Goal: Task Accomplishment & Management: Manage account settings

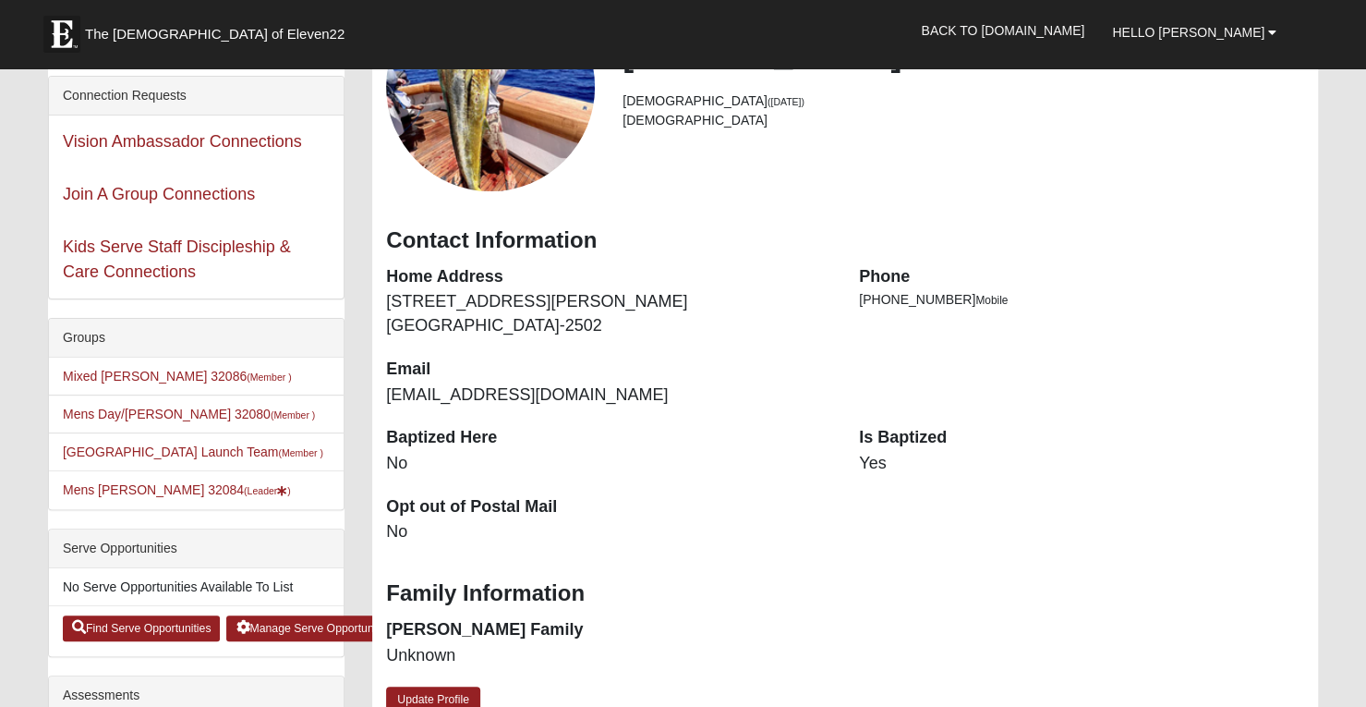
scroll to position [195, 0]
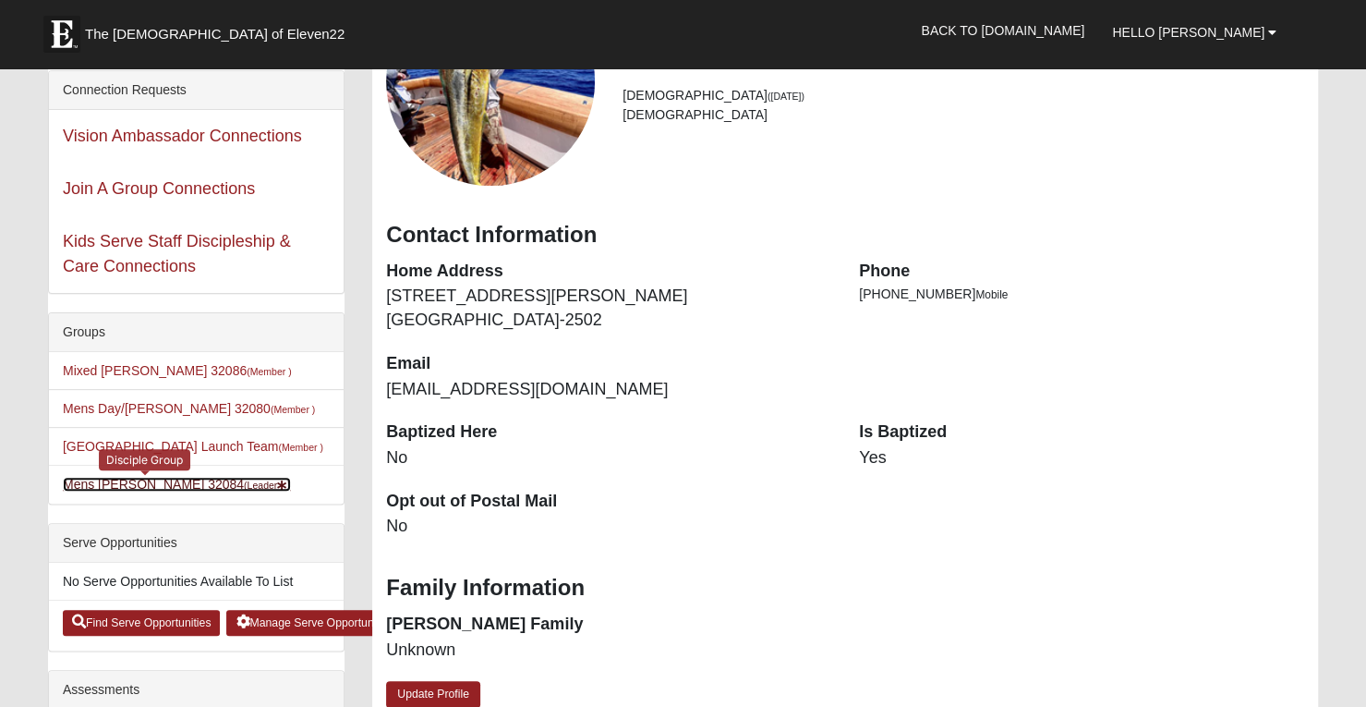
click at [244, 479] on small "(Leader )" at bounding box center [267, 484] width 47 height 11
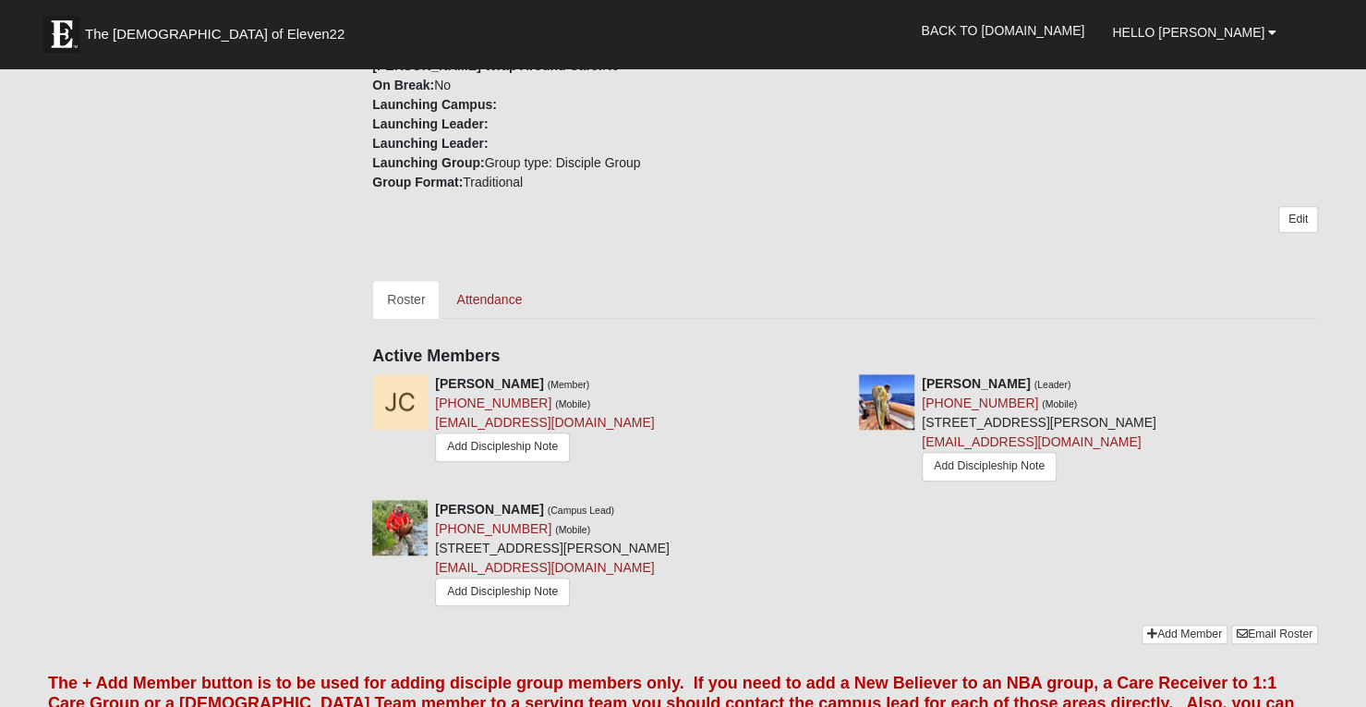
scroll to position [600, 0]
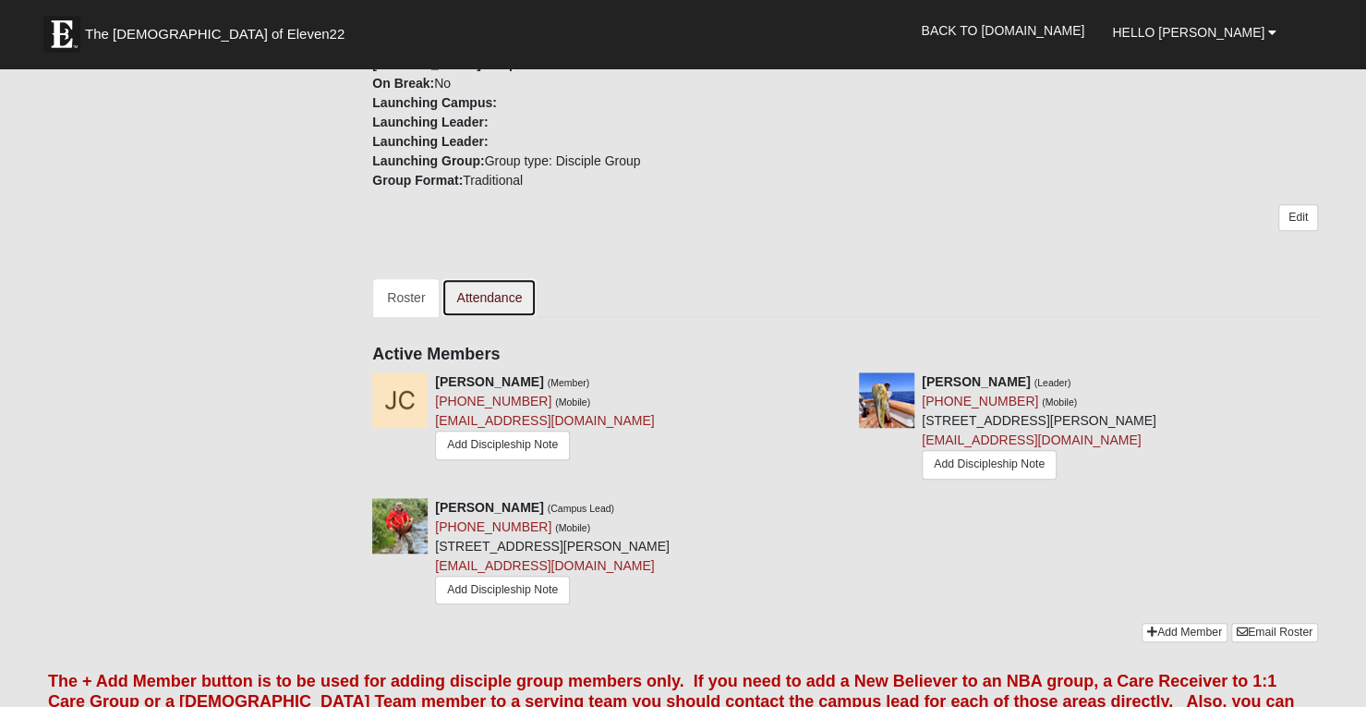
click at [493, 283] on link "Attendance" at bounding box center [489, 297] width 95 height 39
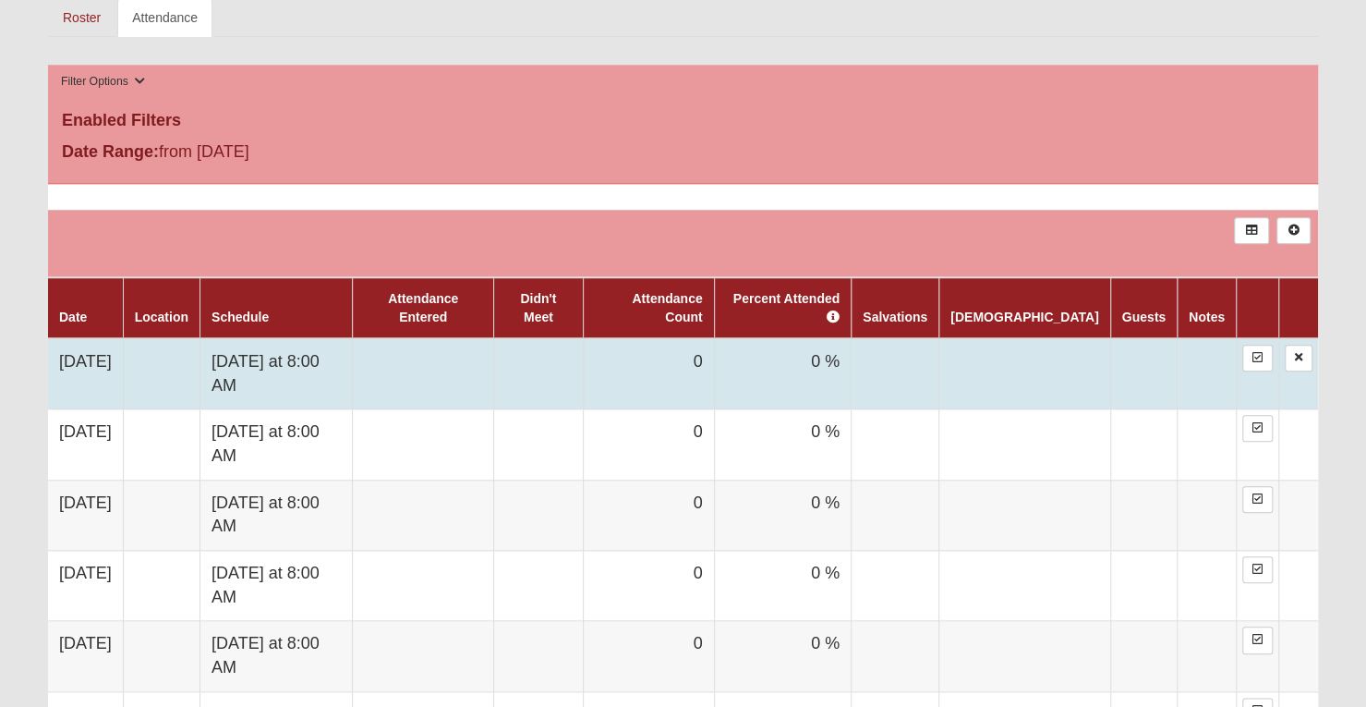
scroll to position [865, 0]
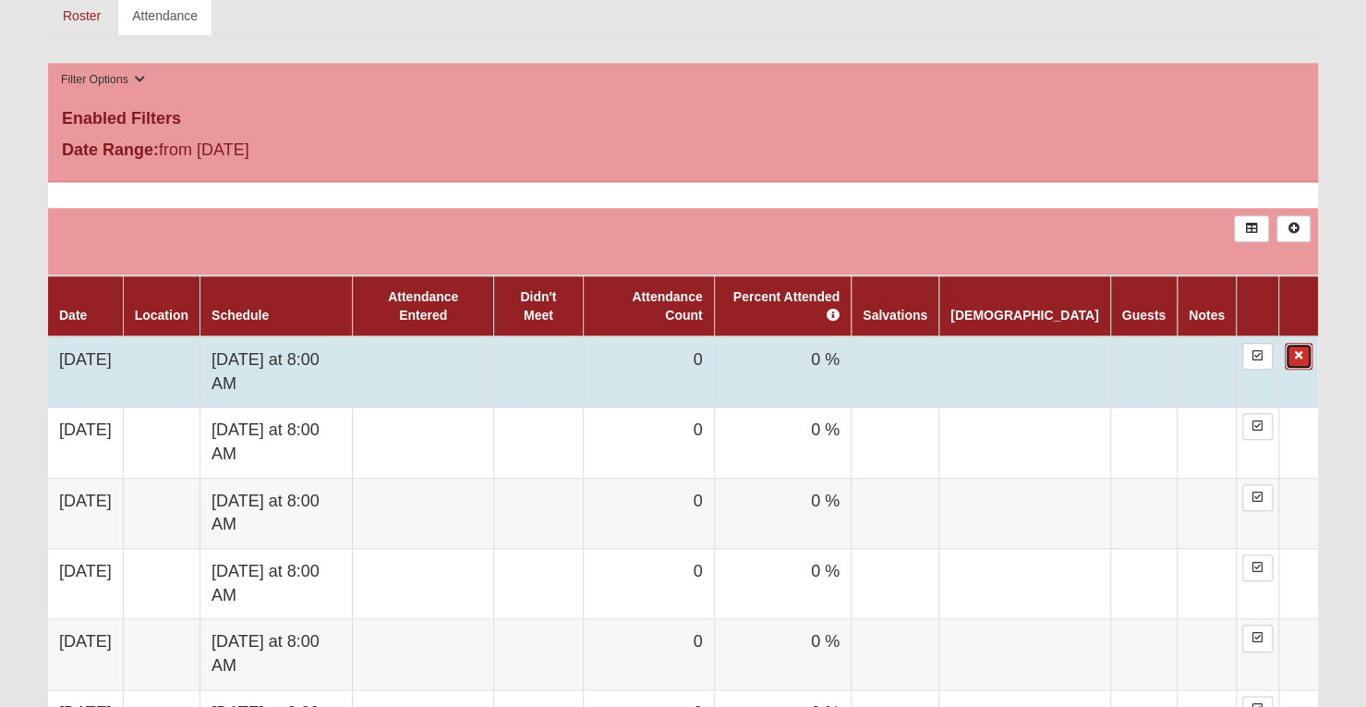
click at [1291, 343] on link at bounding box center [1299, 356] width 28 height 27
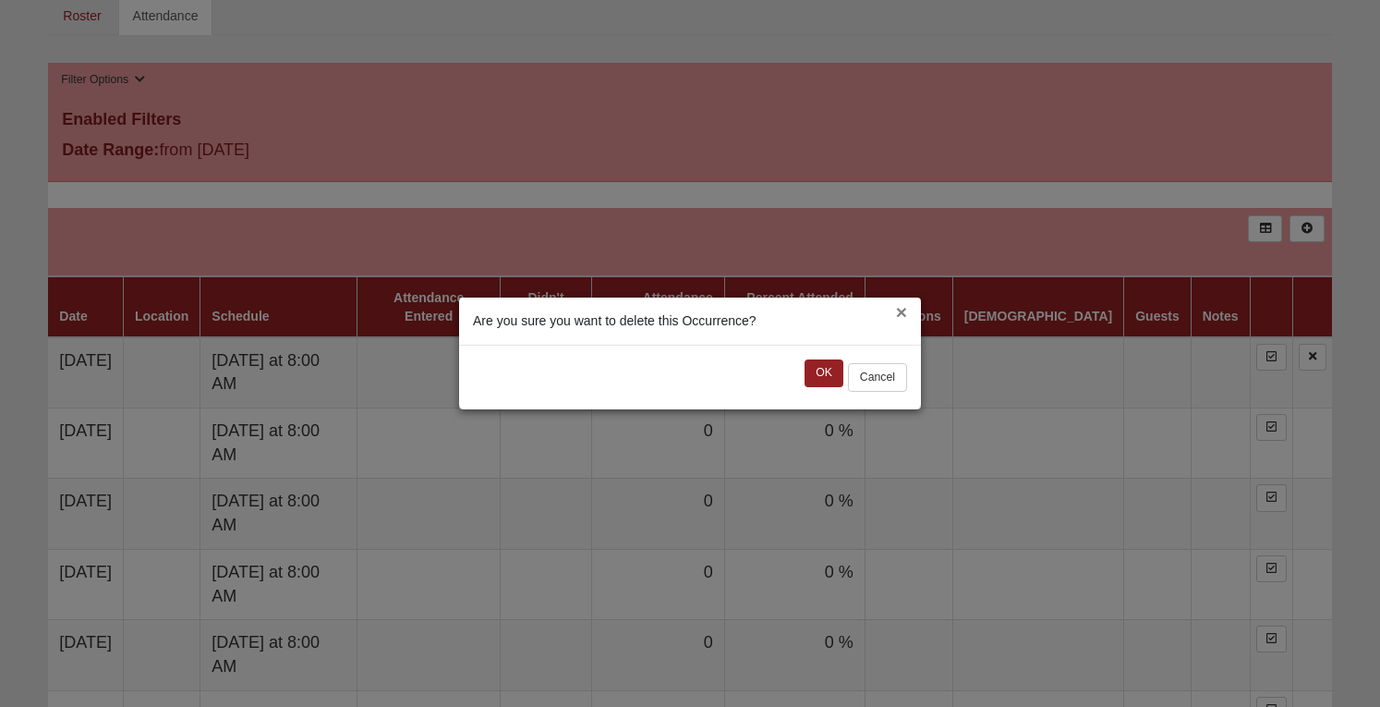
click at [896, 311] on button "×" at bounding box center [901, 311] width 11 height 19
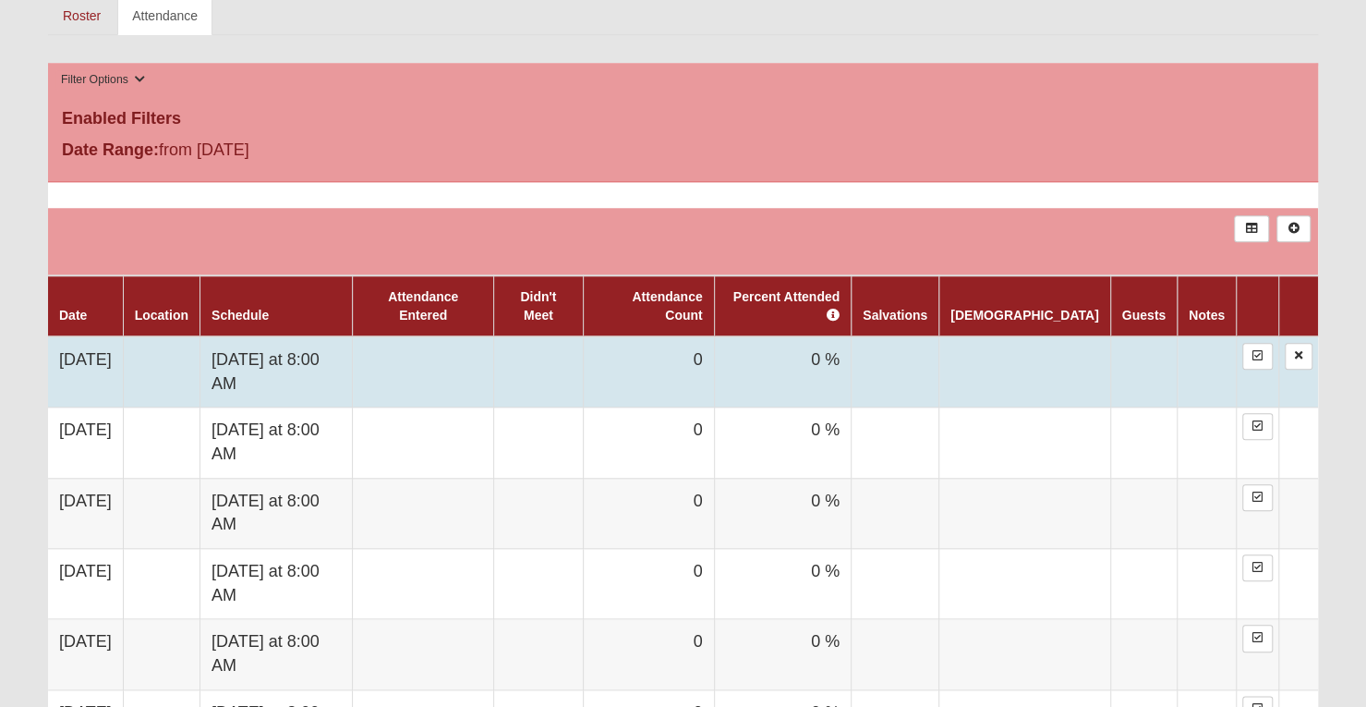
click at [1096, 337] on td at bounding box center [1024, 371] width 171 height 71
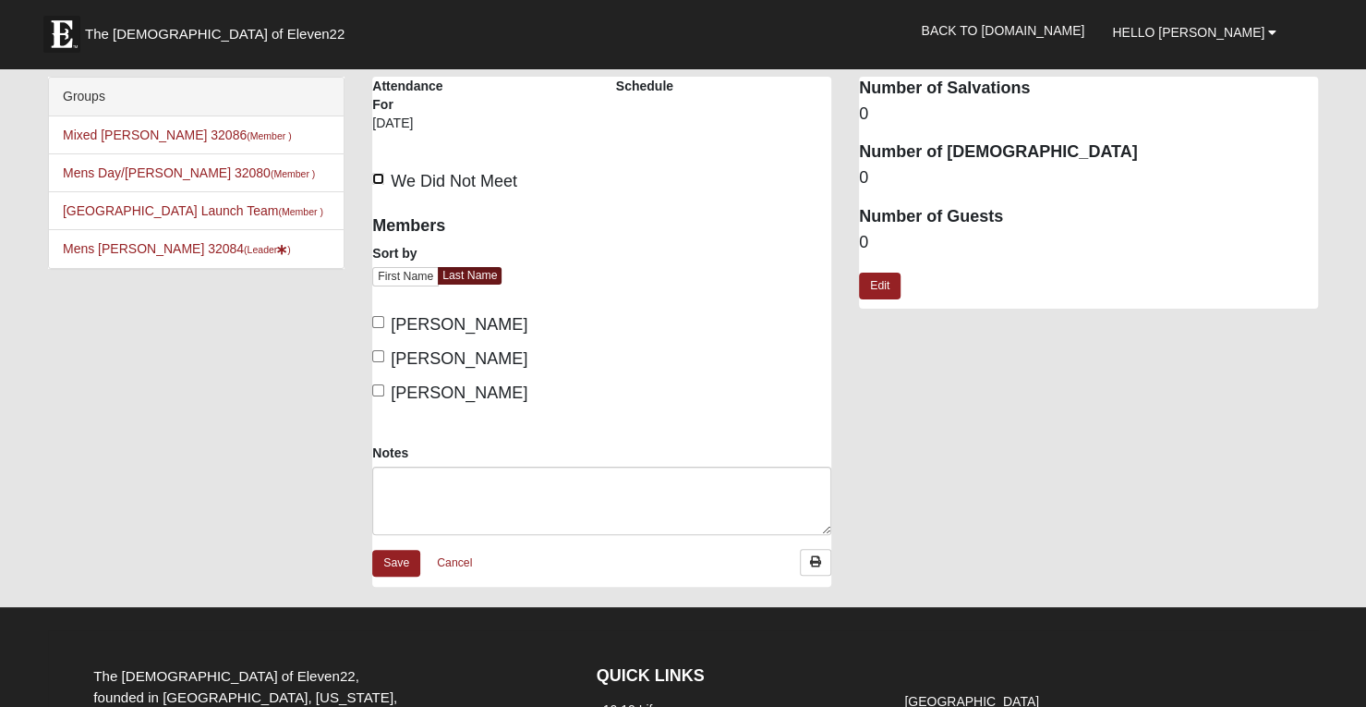
click at [379, 180] on input "We Did Not Meet" at bounding box center [378, 179] width 12 height 12
checkbox input "true"
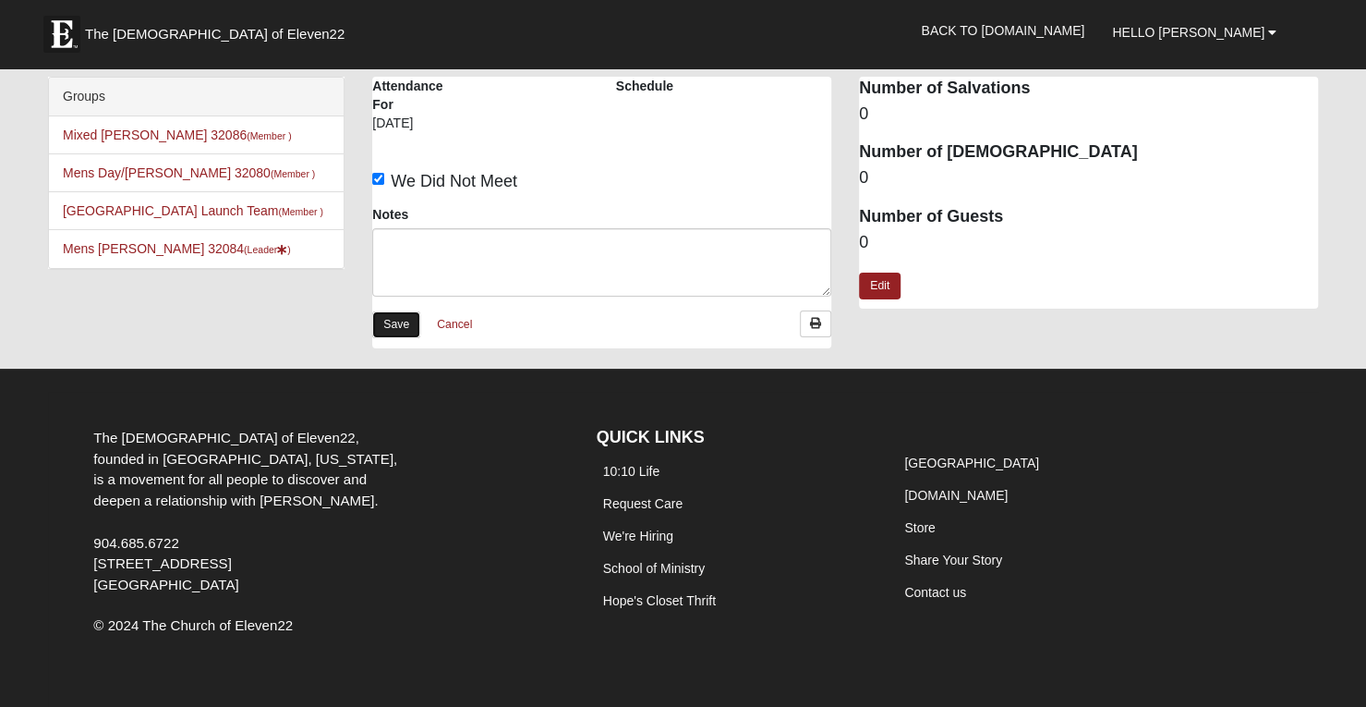
click at [384, 322] on link "Save" at bounding box center [396, 324] width 48 height 27
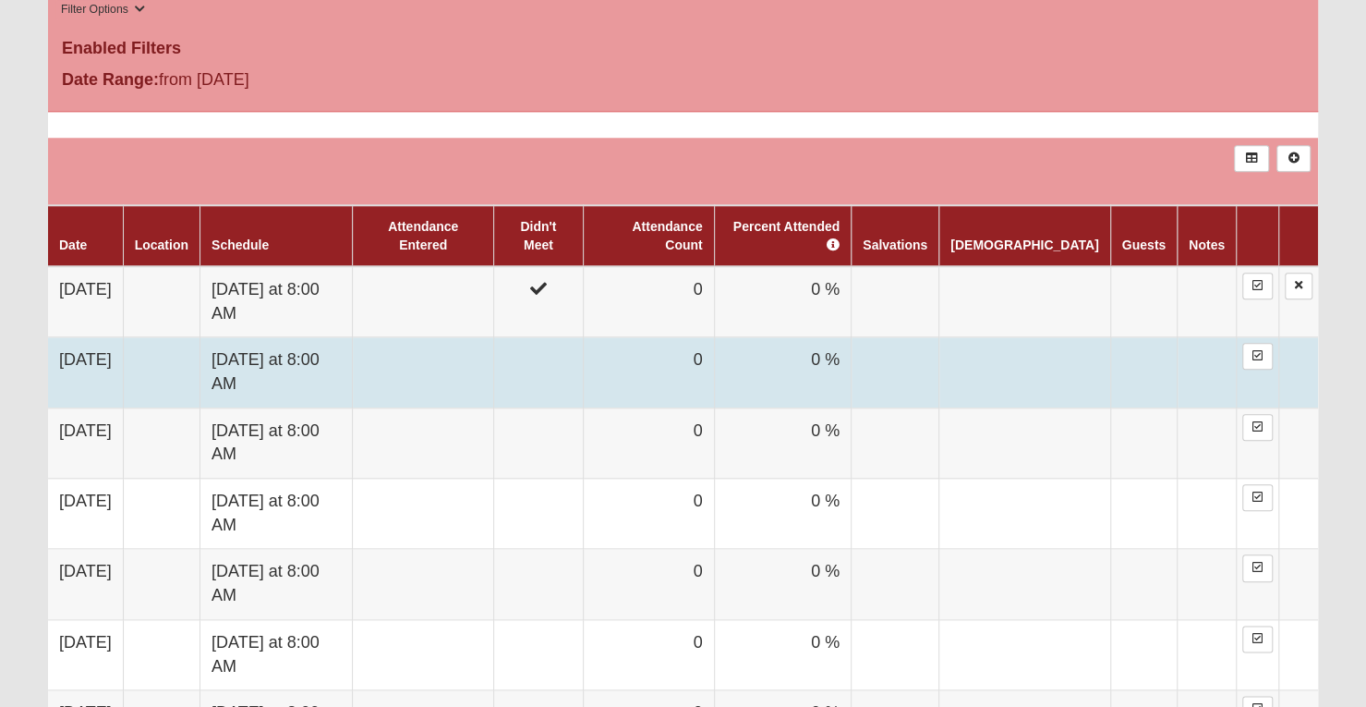
scroll to position [948, 0]
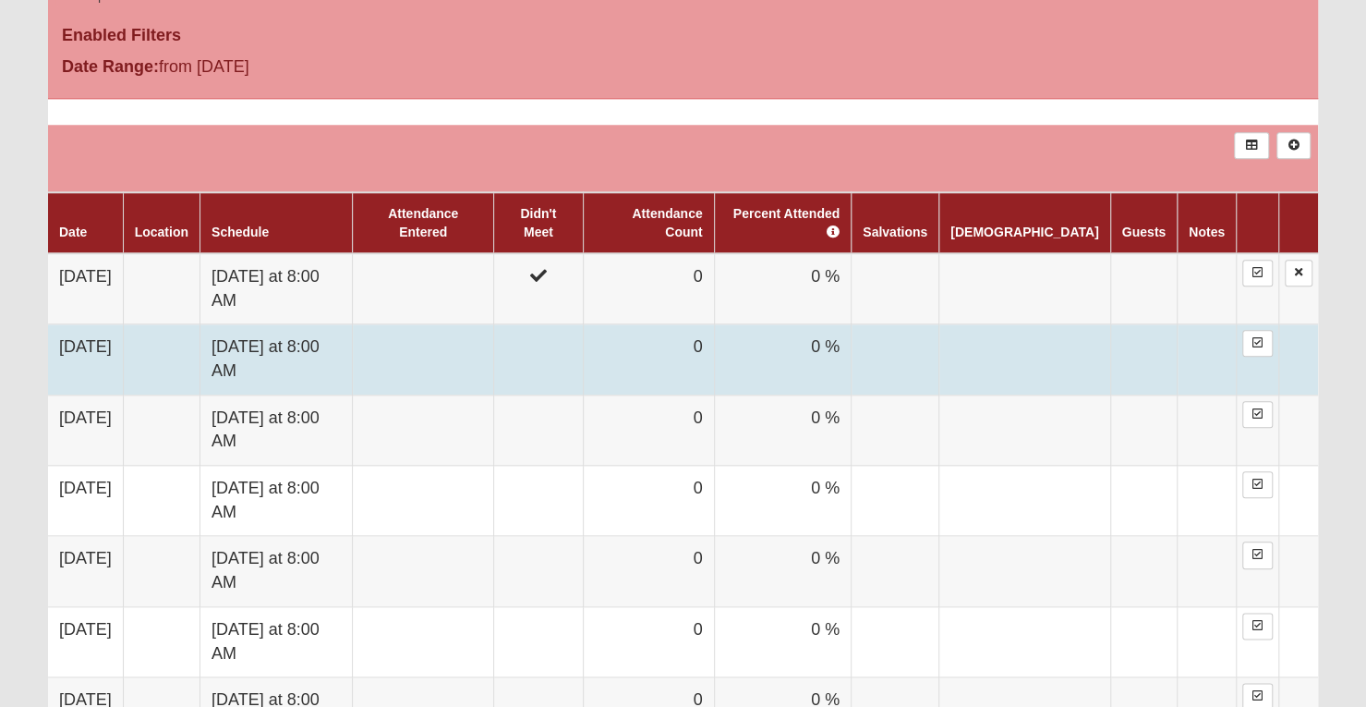
click at [685, 324] on td "0" at bounding box center [648, 359] width 131 height 70
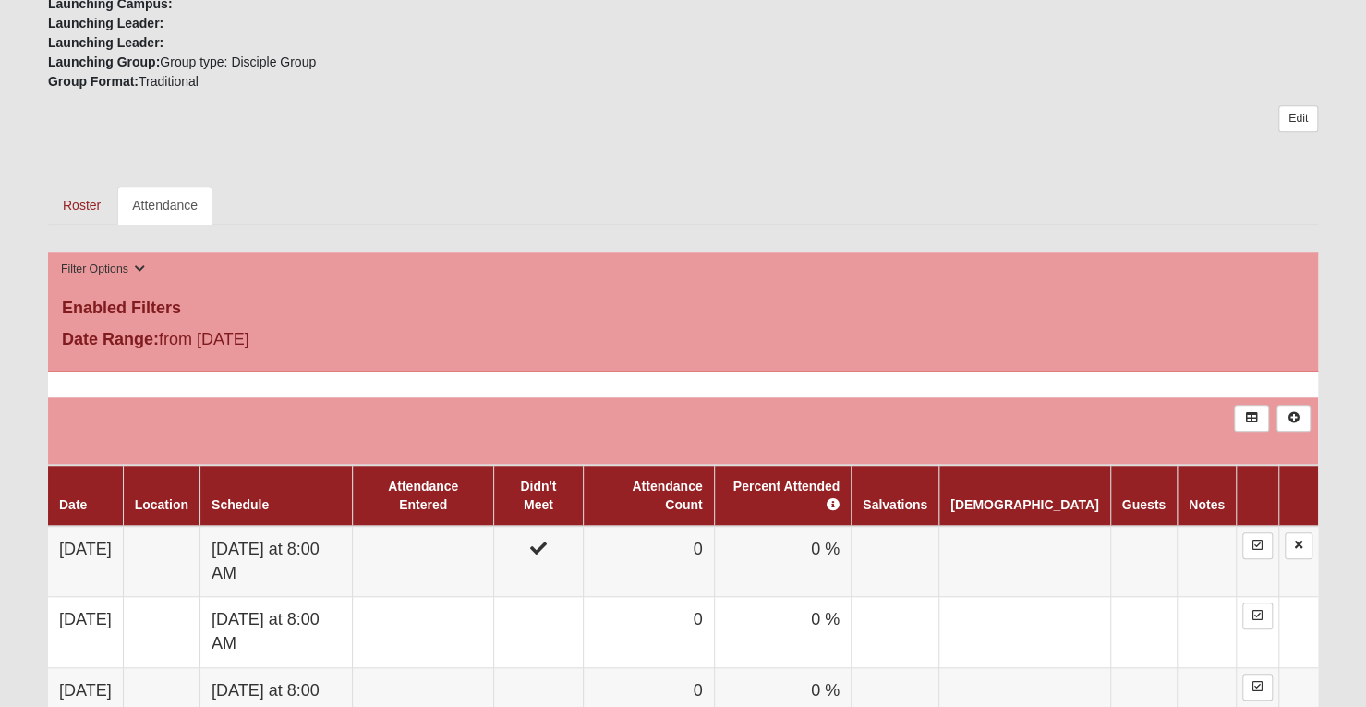
scroll to position [672, 0]
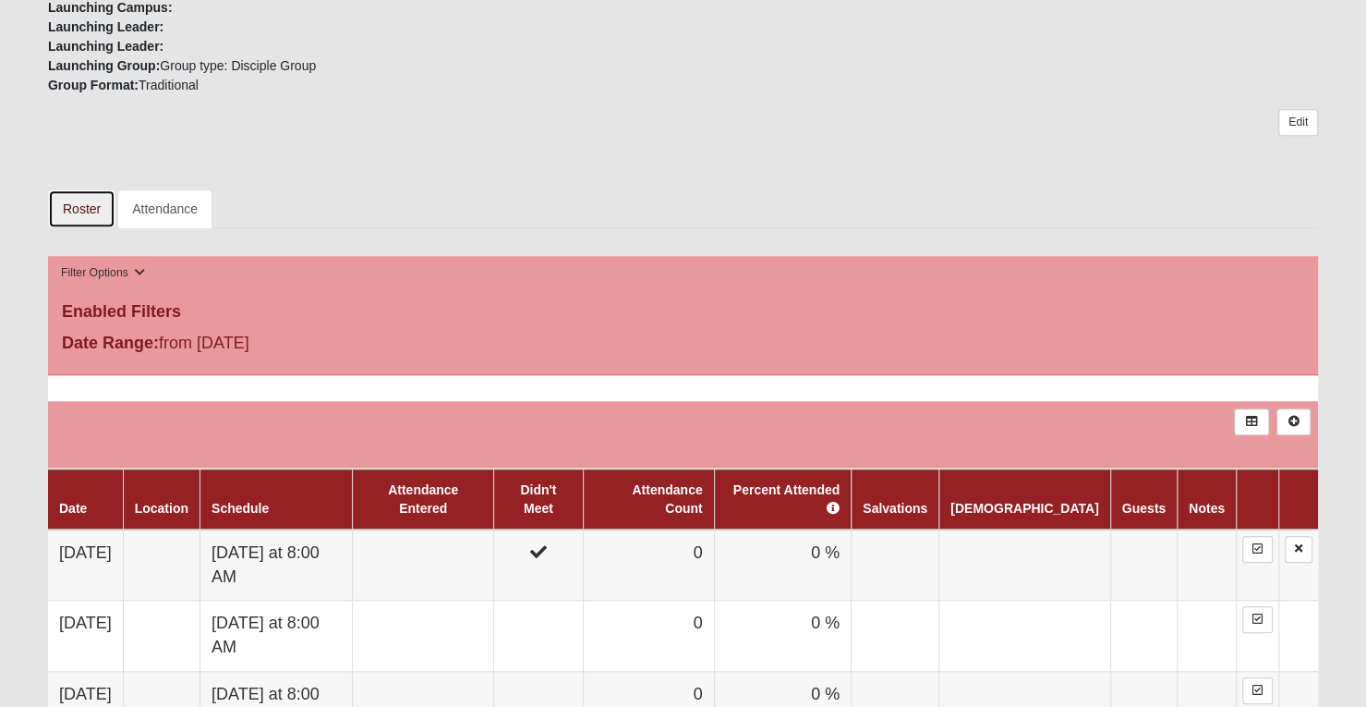
click at [82, 212] on link "Roster" at bounding box center [81, 208] width 67 height 39
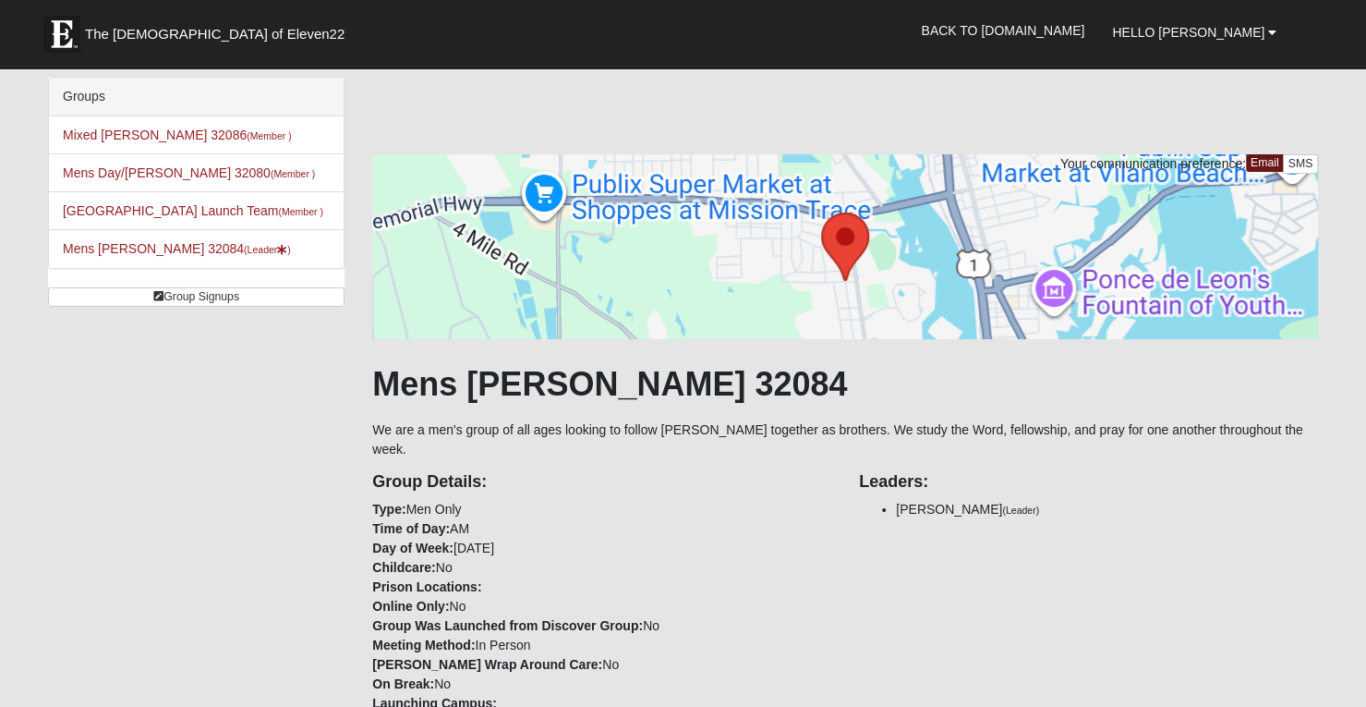
click at [264, 256] on li "Mens [PERSON_NAME] 32084 (Leader )" at bounding box center [196, 248] width 295 height 39
click at [120, 237] on li "Mens Griffin 32084 (Leader )" at bounding box center [196, 248] width 295 height 39
click at [127, 248] on link "Mens Griffin 32084 (Leader )" at bounding box center [177, 248] width 228 height 15
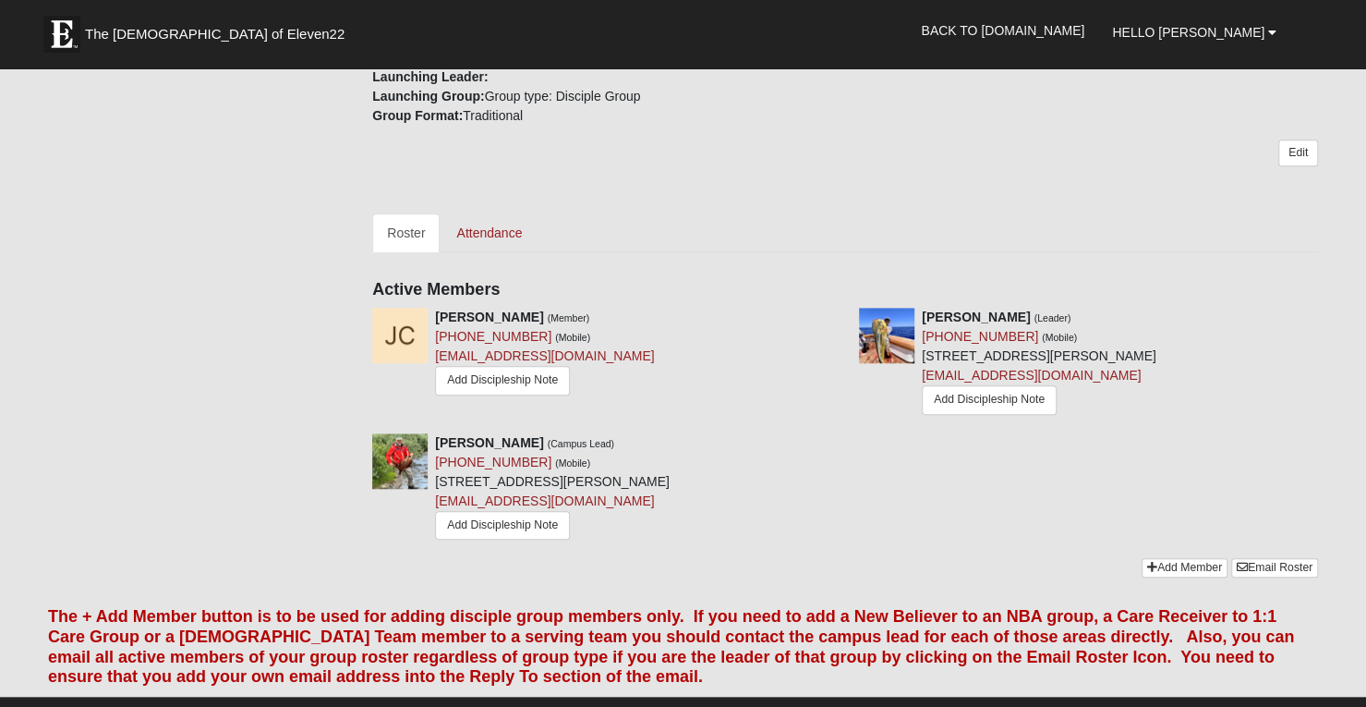
scroll to position [664, 0]
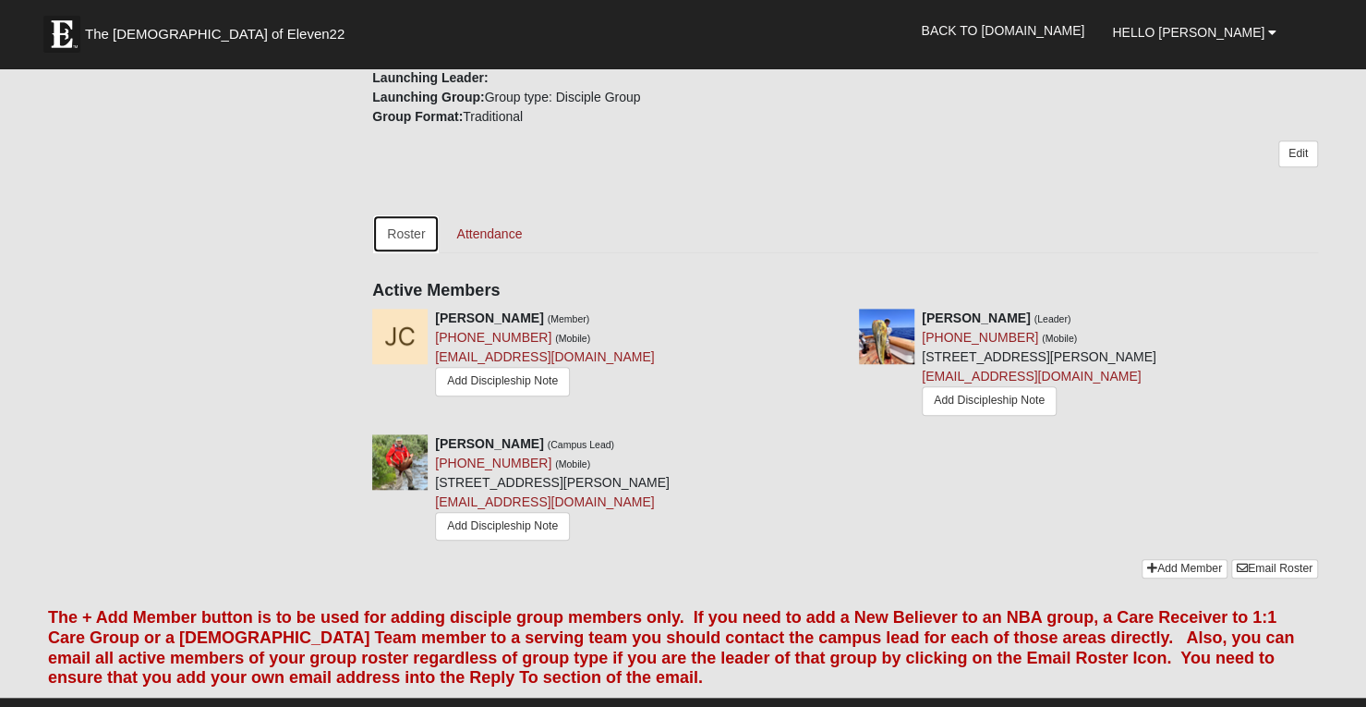
click at [398, 214] on link "Roster" at bounding box center [405, 233] width 67 height 39
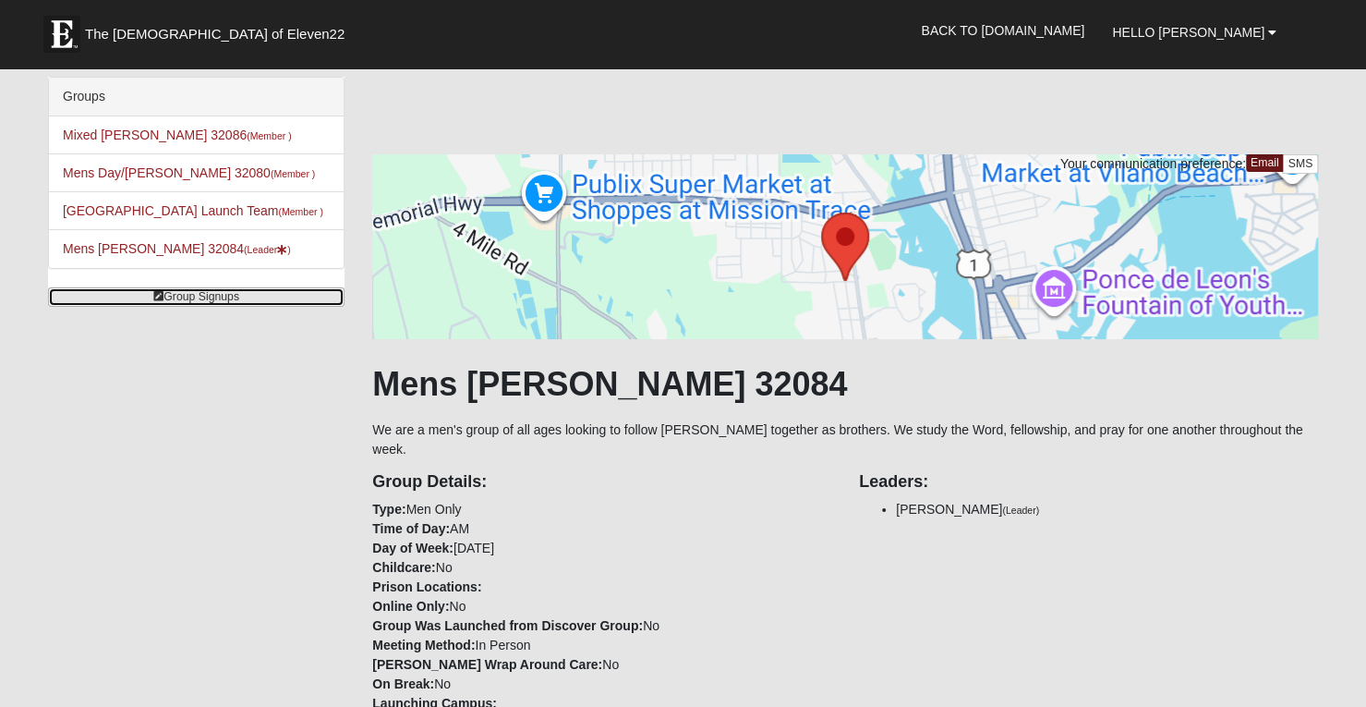
click at [200, 288] on link "Group Signups" at bounding box center [196, 296] width 297 height 19
click at [652, 76] on div at bounding box center [683, 76] width 1298 height 1
